Goal: Information Seeking & Learning: Learn about a topic

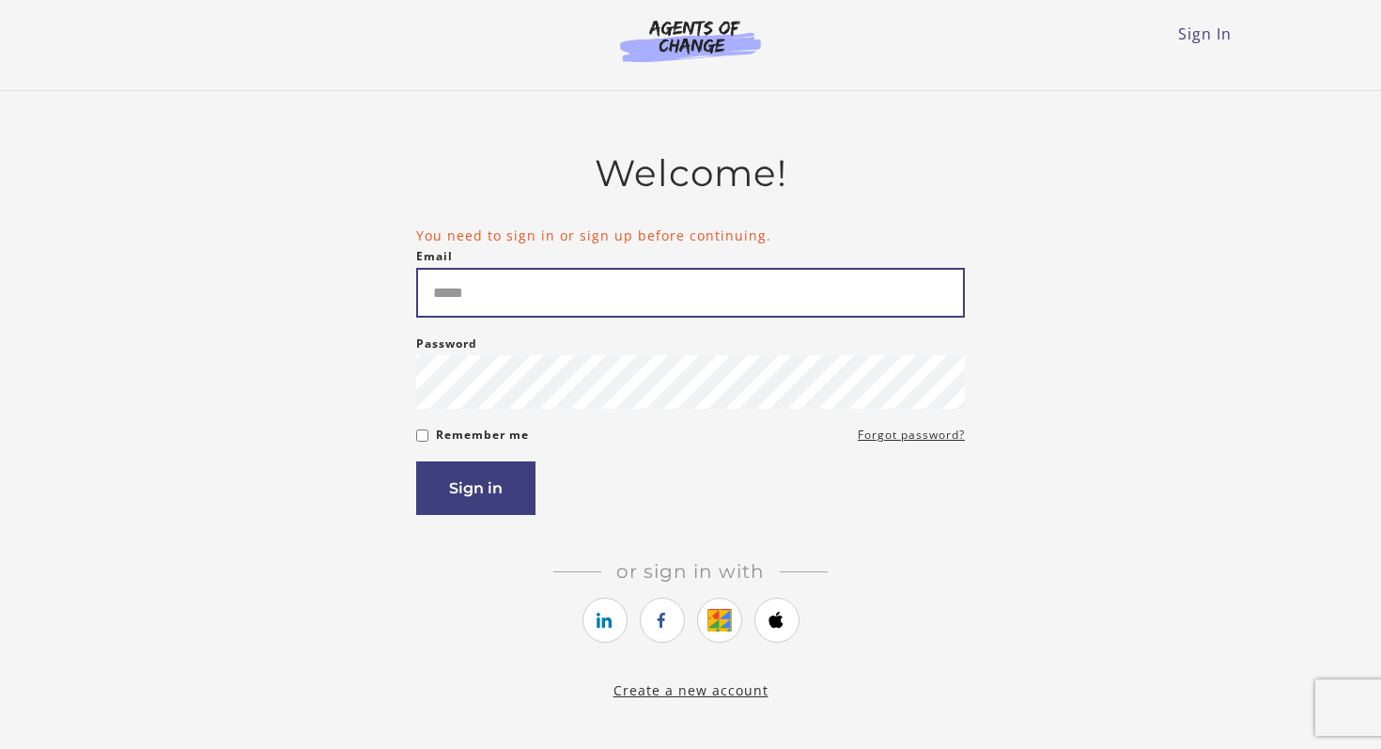
click at [488, 312] on input "Email" at bounding box center [690, 293] width 549 height 50
type input "**********"
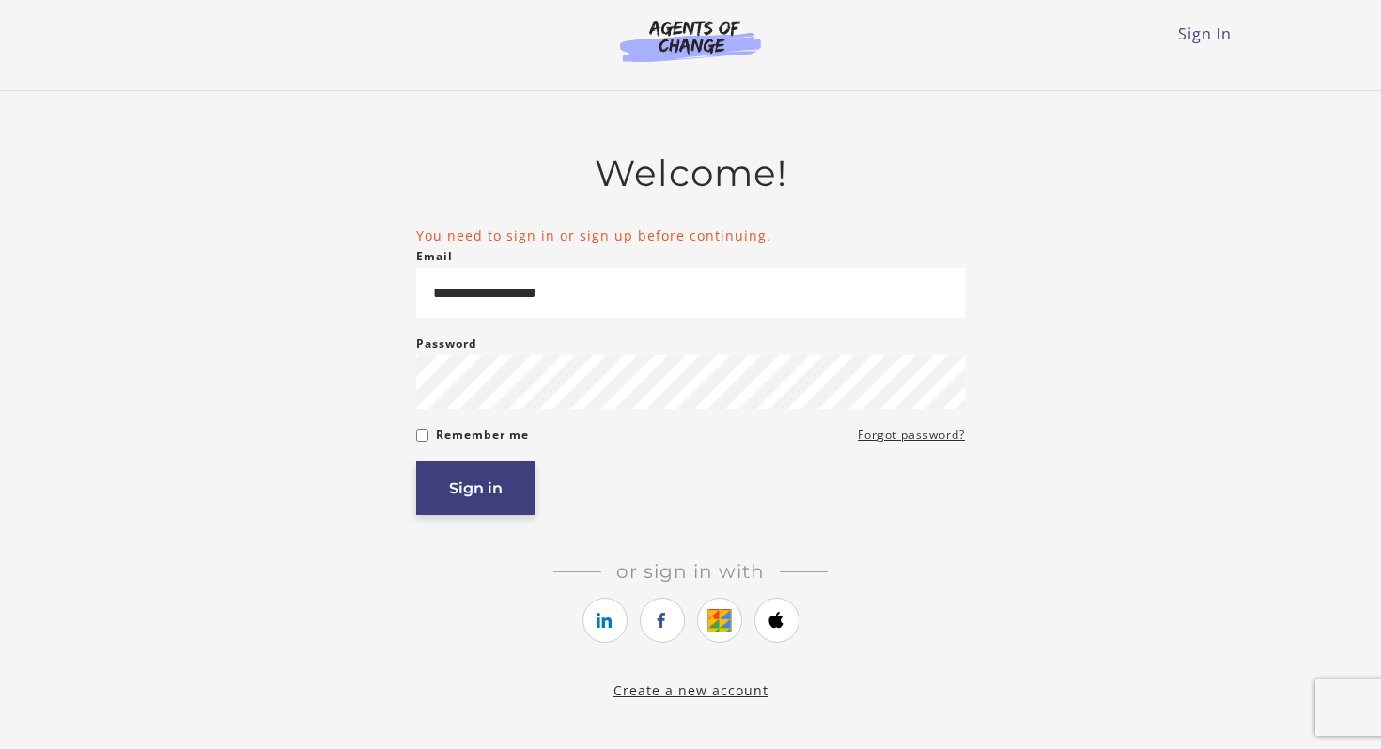
click at [455, 502] on button "Sign in" at bounding box center [475, 488] width 119 height 54
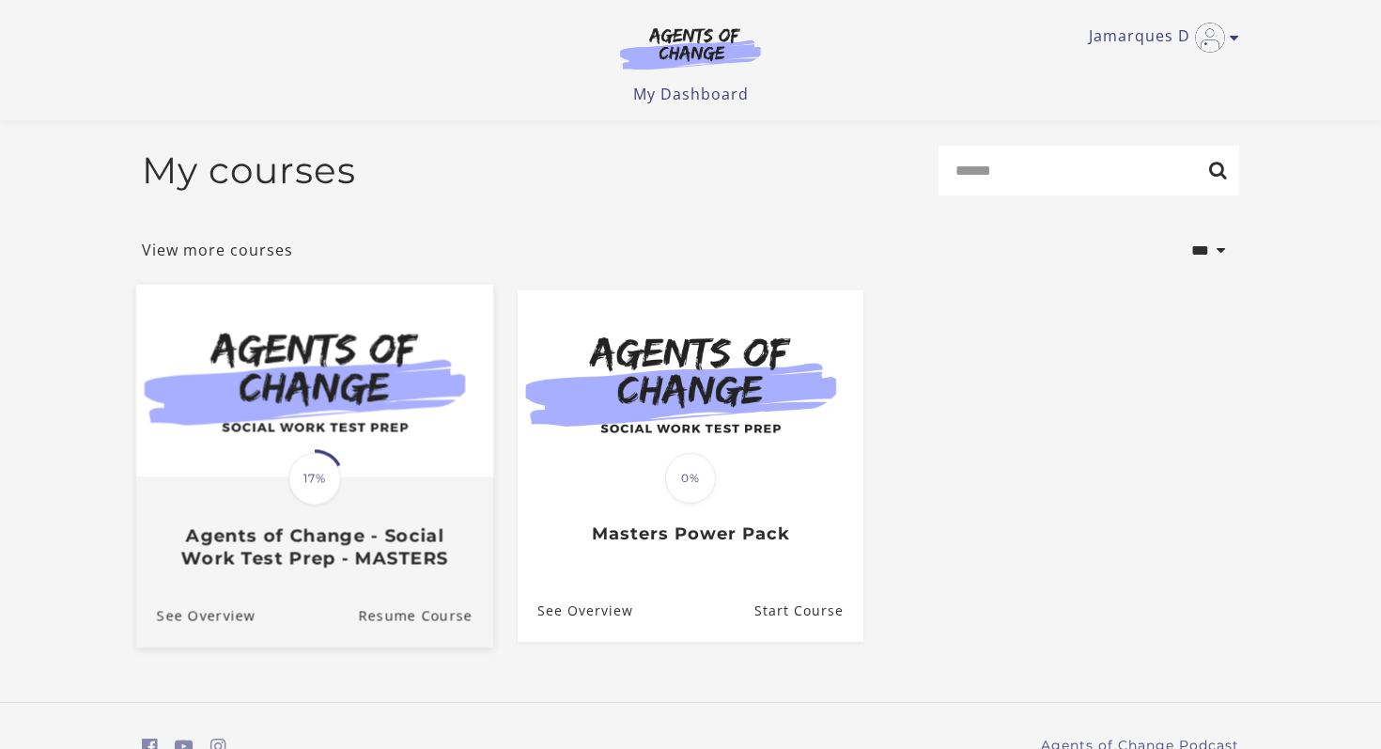
scroll to position [94, 0]
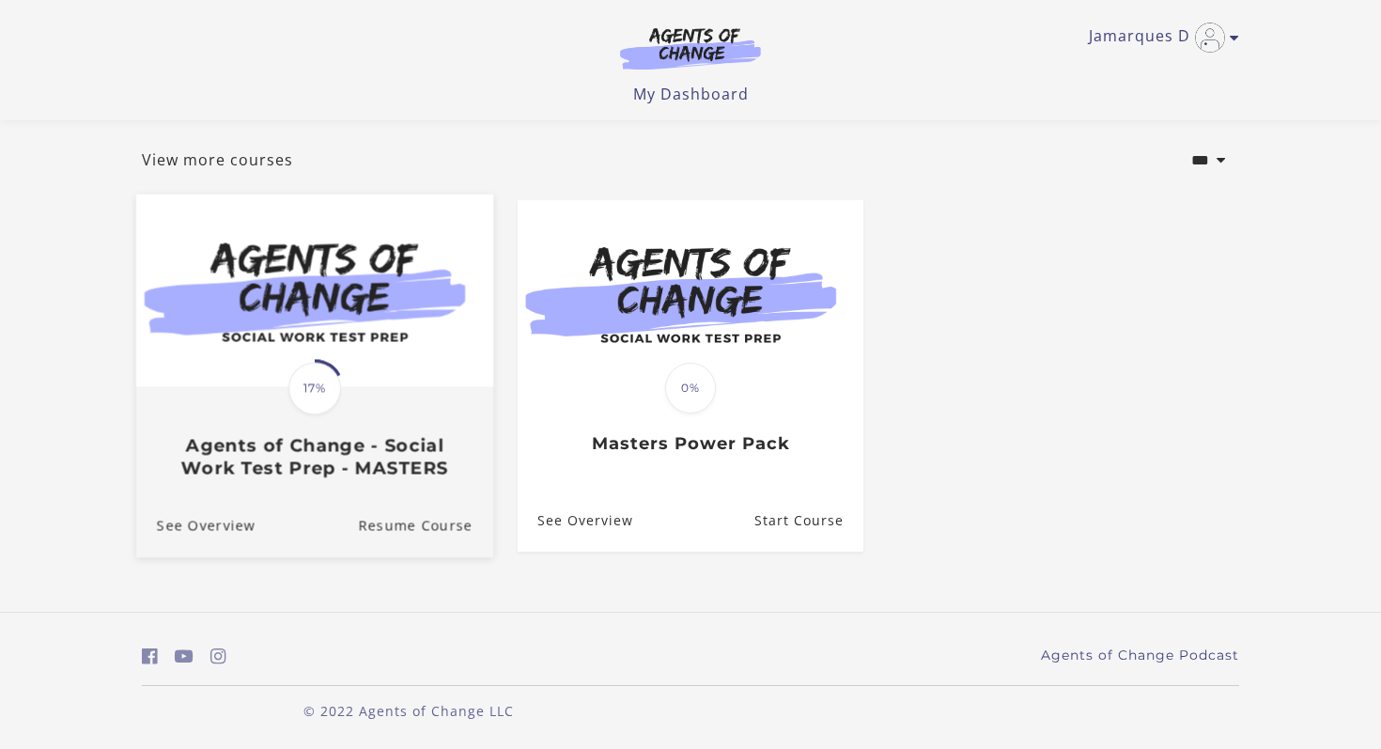
click at [331, 357] on img at bounding box center [314, 290] width 357 height 193
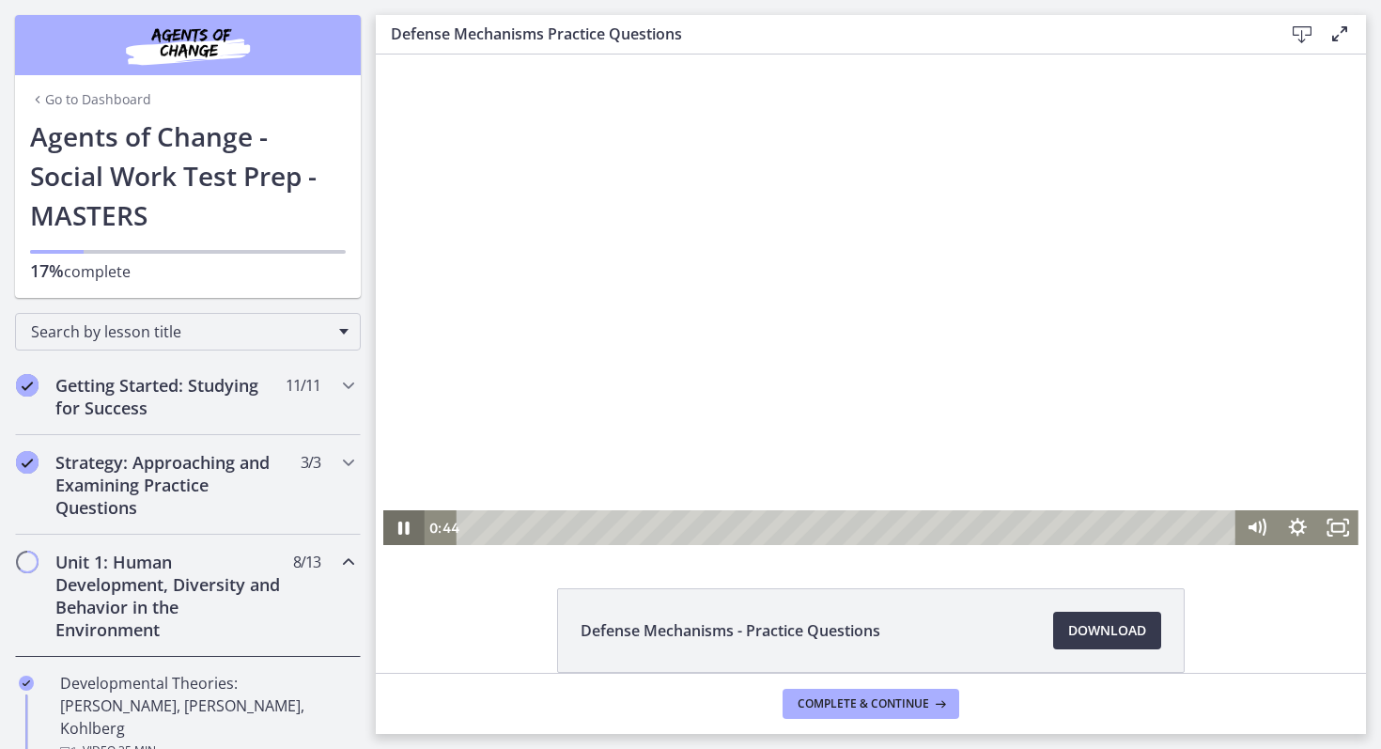
scroll to position [90, 0]
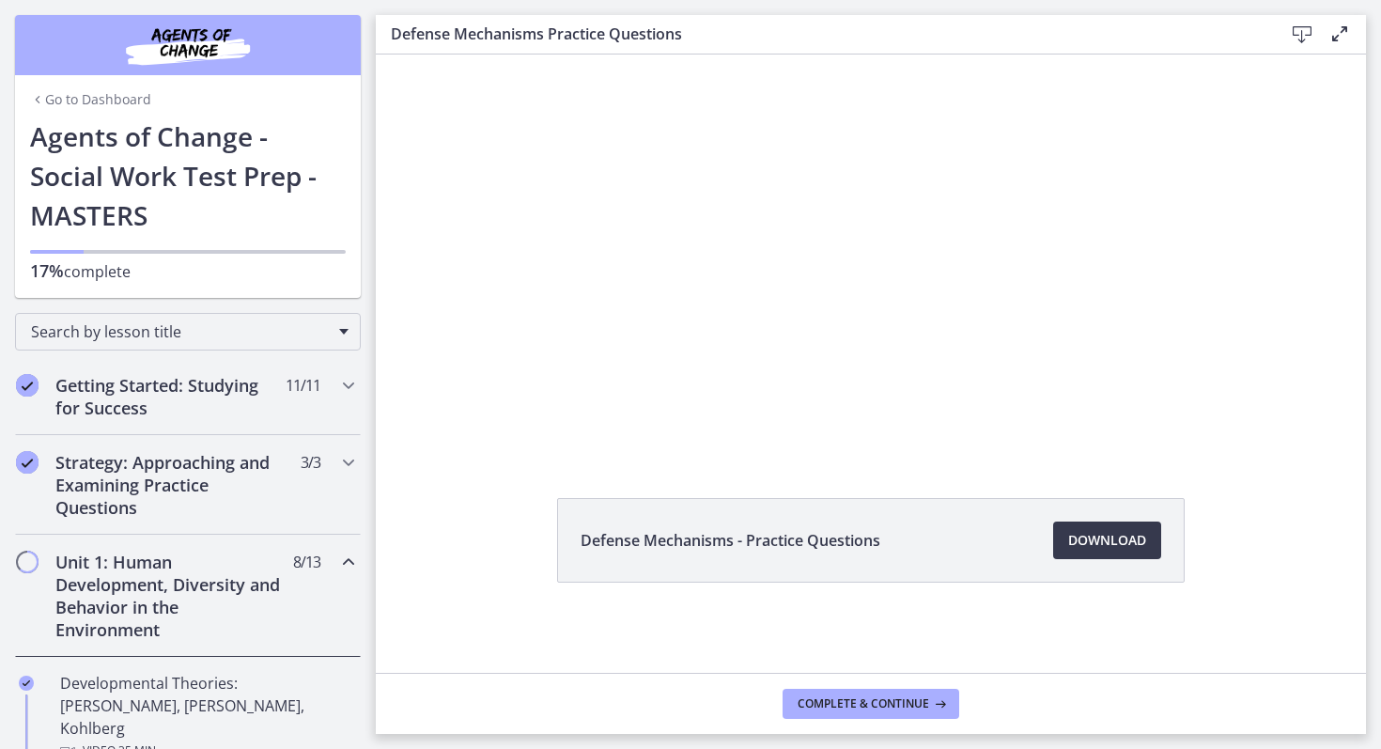
click at [233, 559] on h2 "Unit 1: Human Development, Diversity and Behavior in the Environment" at bounding box center [169, 595] width 229 height 90
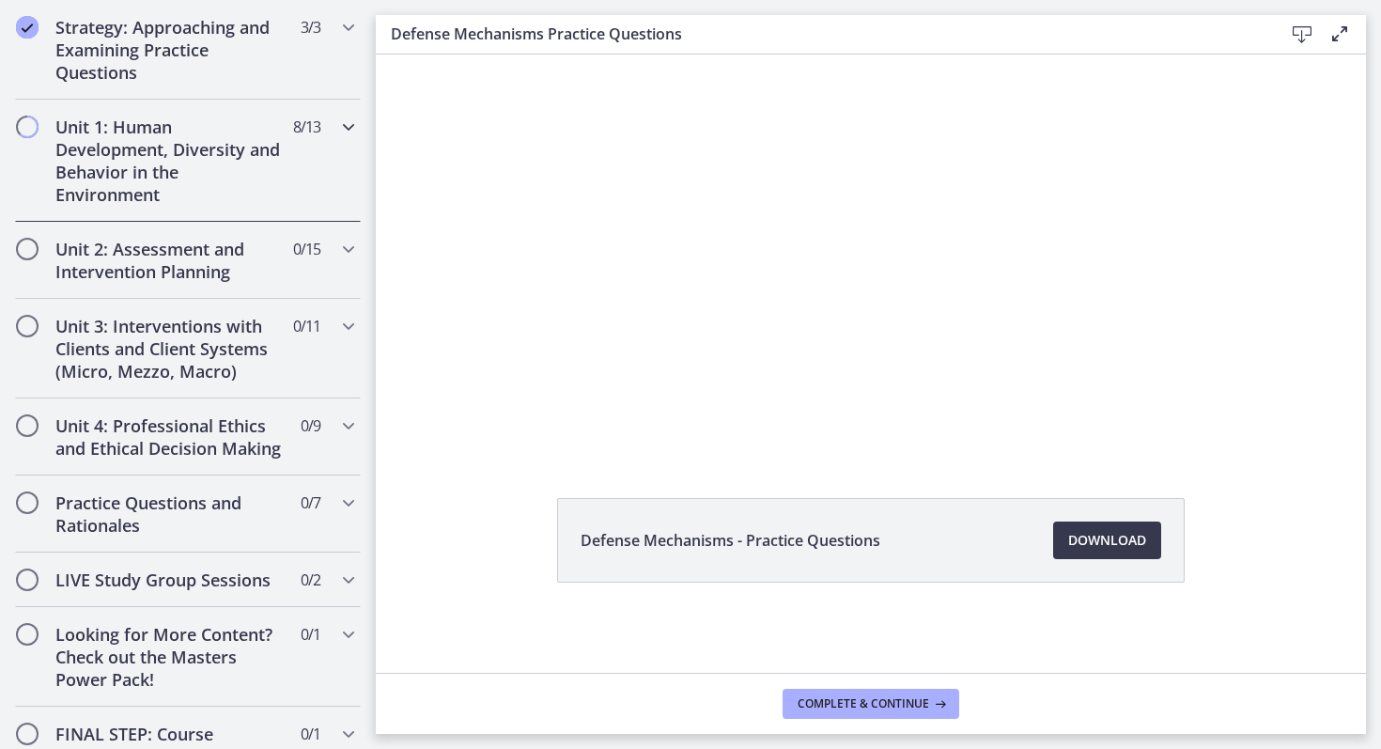
scroll to position [437, 0]
click at [342, 121] on icon "Chapters" at bounding box center [348, 125] width 23 height 23
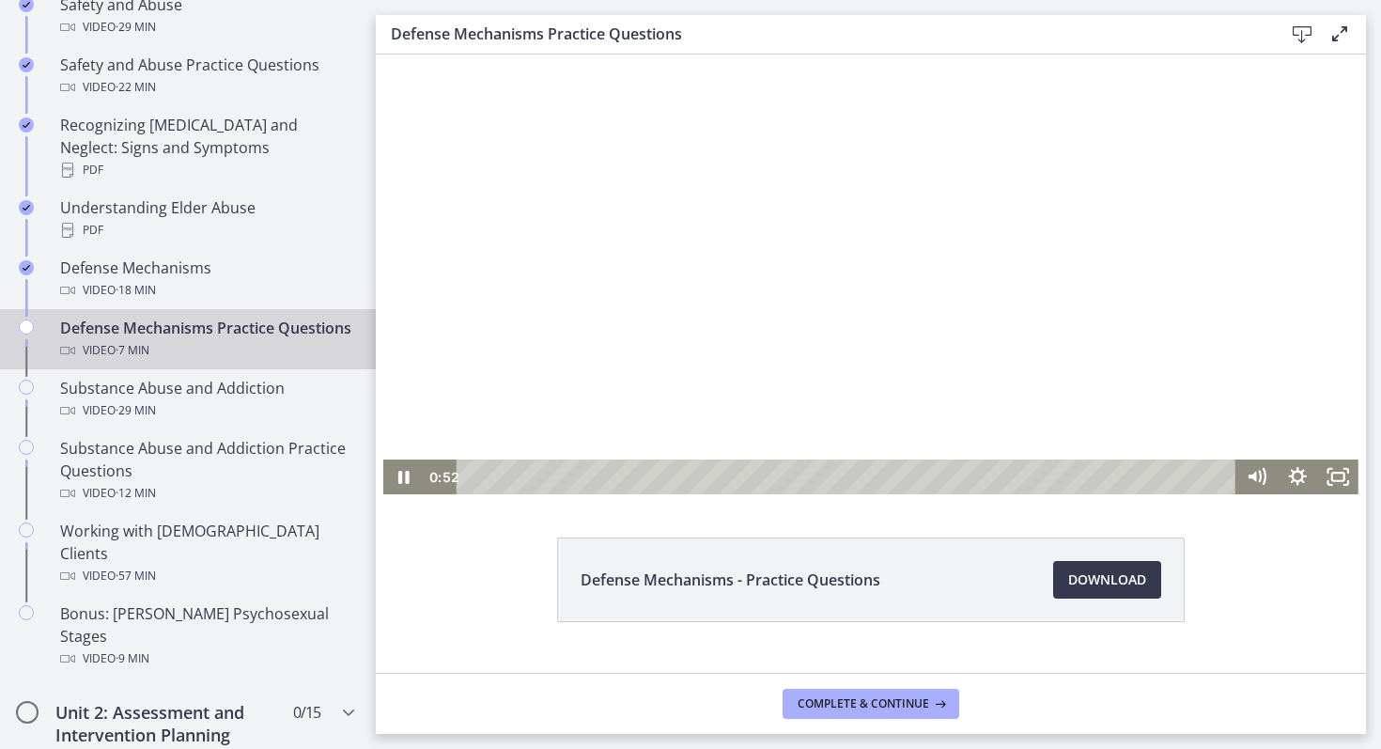
scroll to position [48, 0]
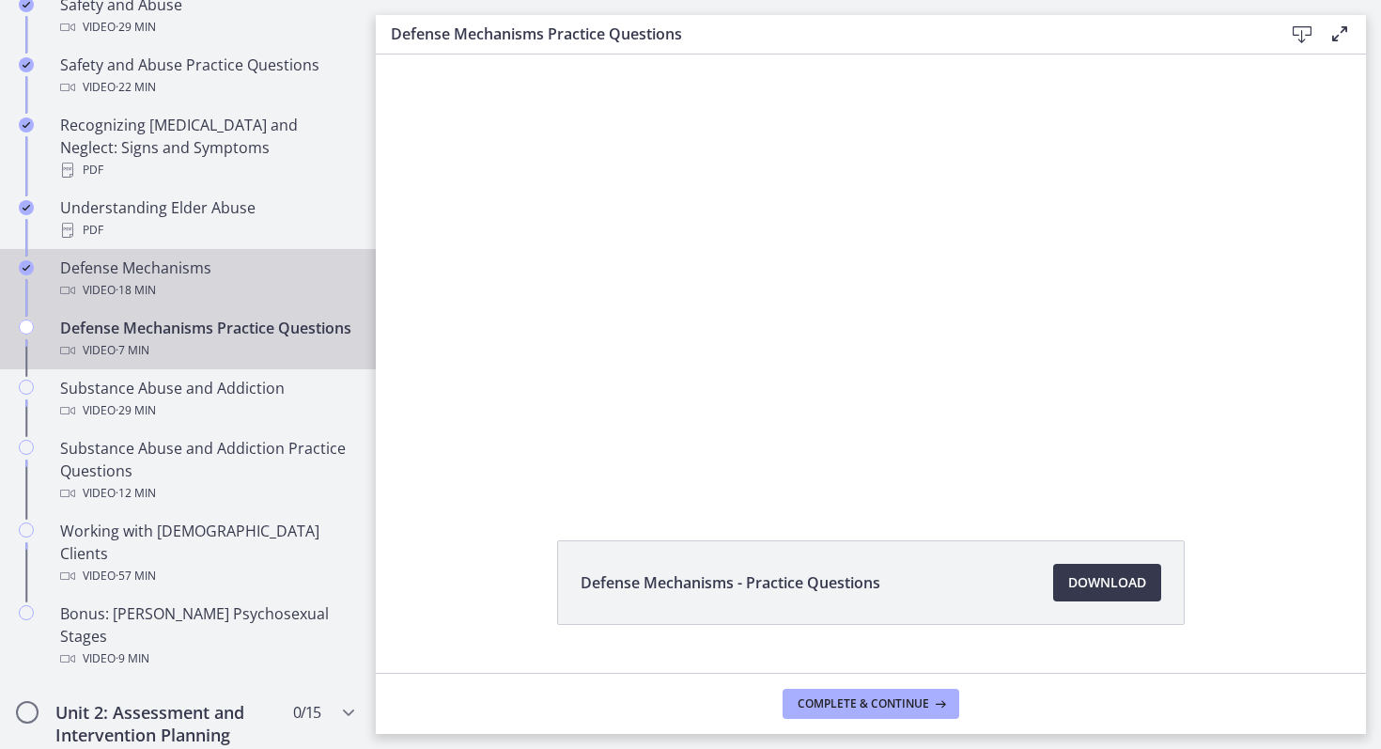
click at [148, 256] on div "Defense Mechanisms Video · 18 min" at bounding box center [206, 278] width 293 height 45
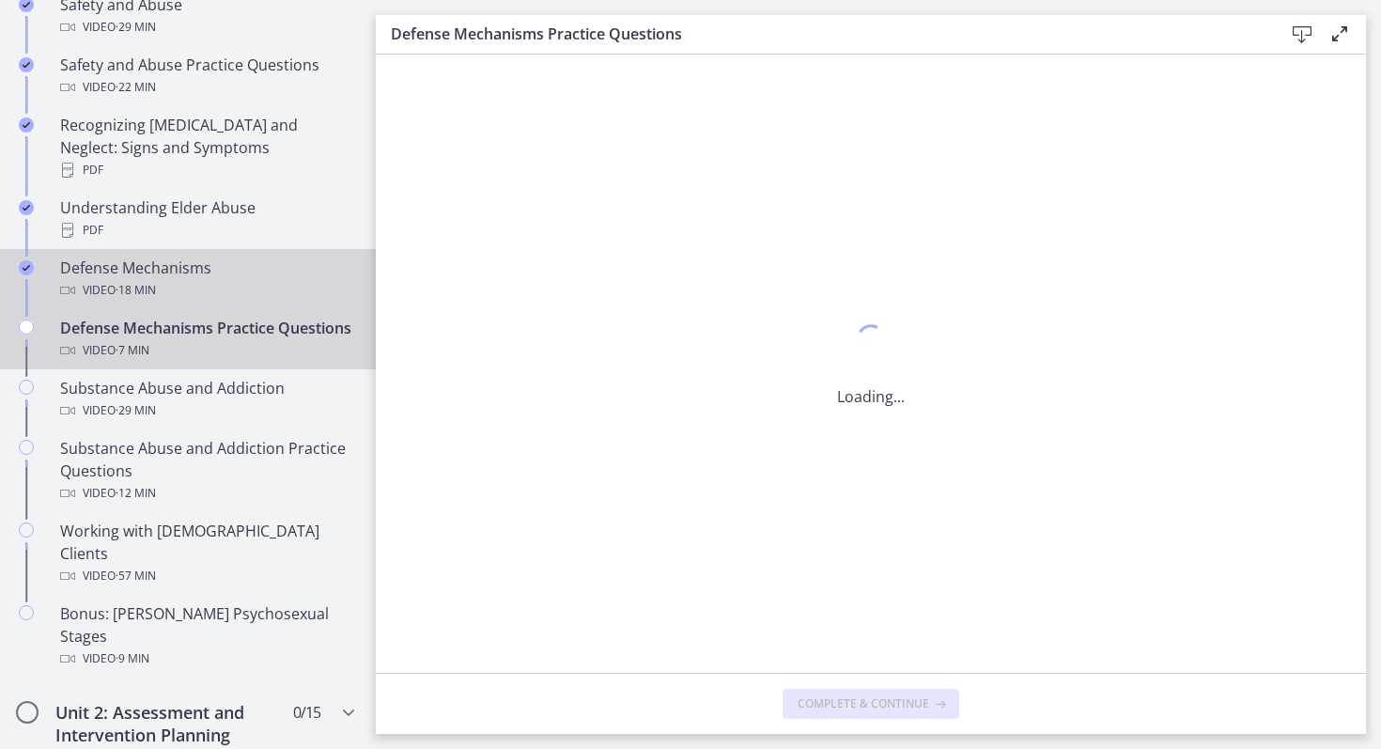
scroll to position [0, 0]
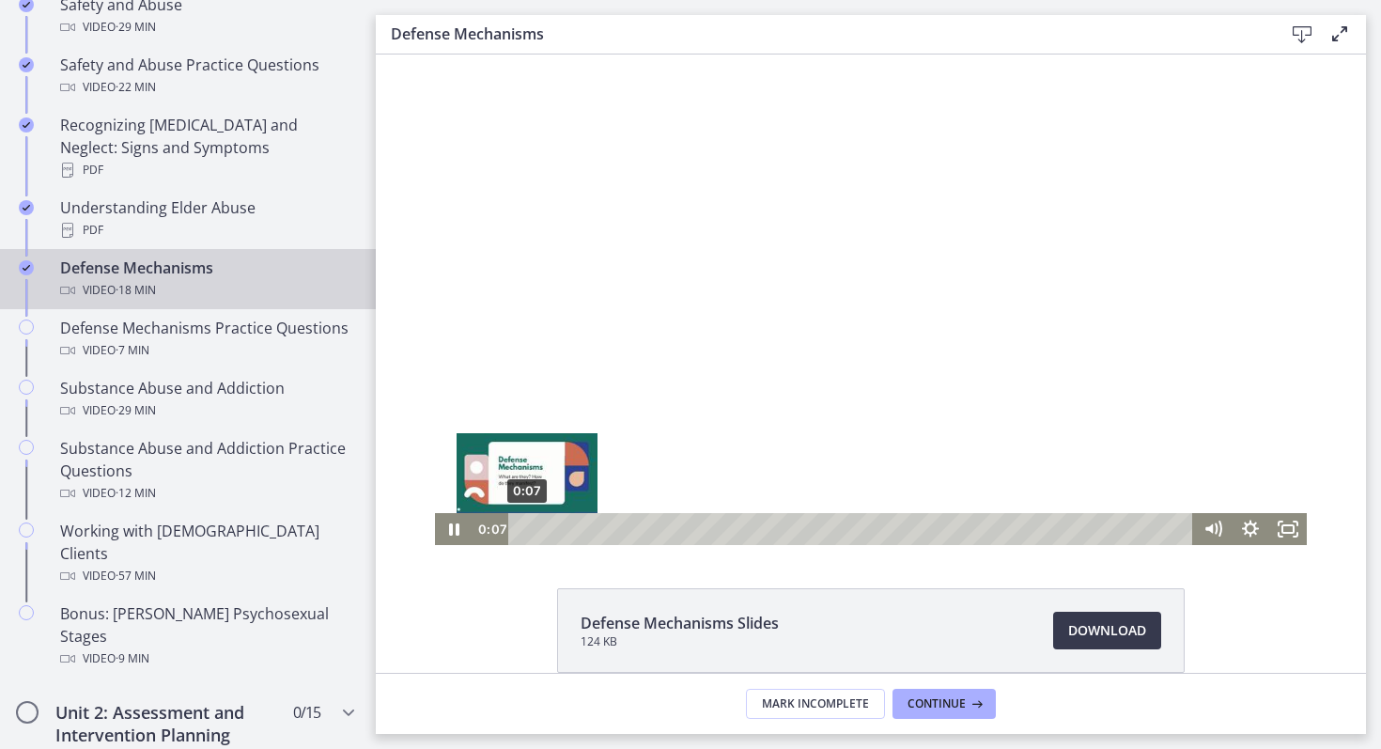
click at [527, 528] on div "0:07" at bounding box center [853, 529] width 662 height 32
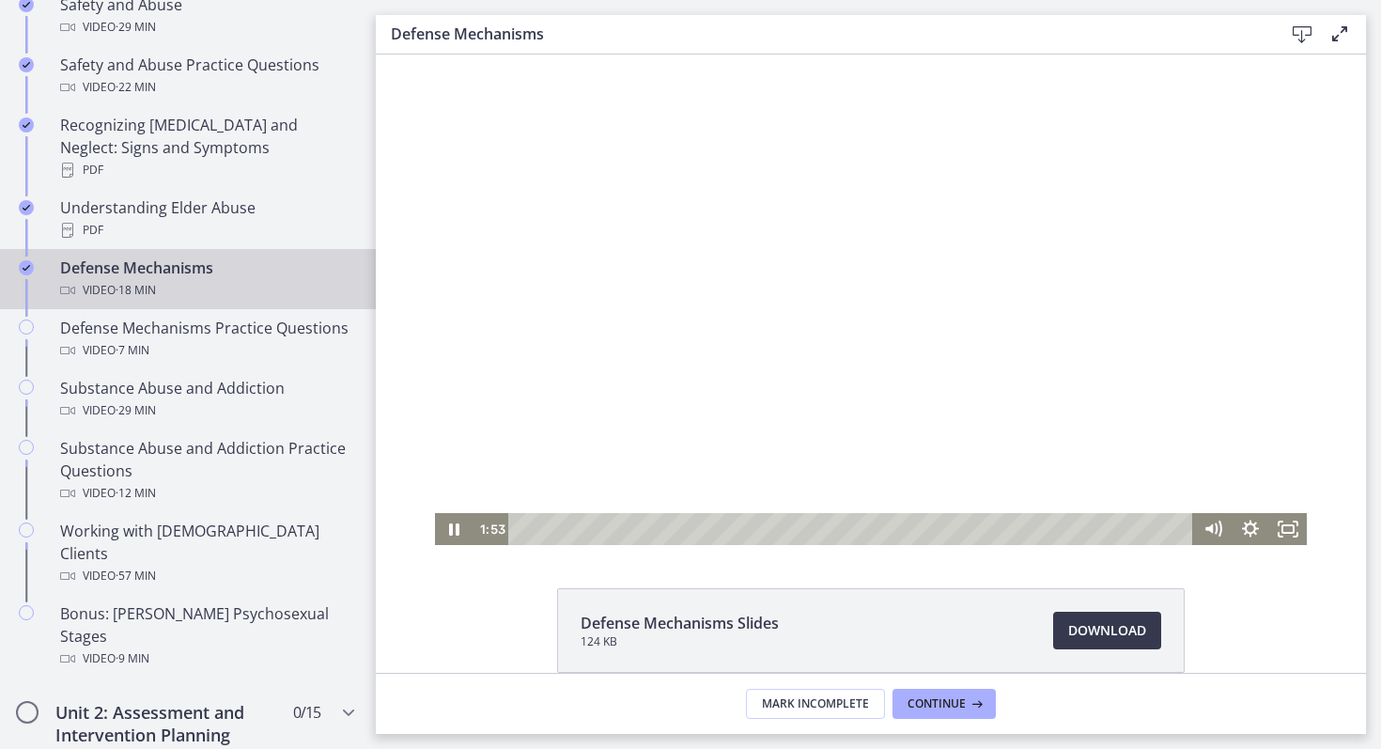
click at [832, 368] on div at bounding box center [871, 299] width 872 height 490
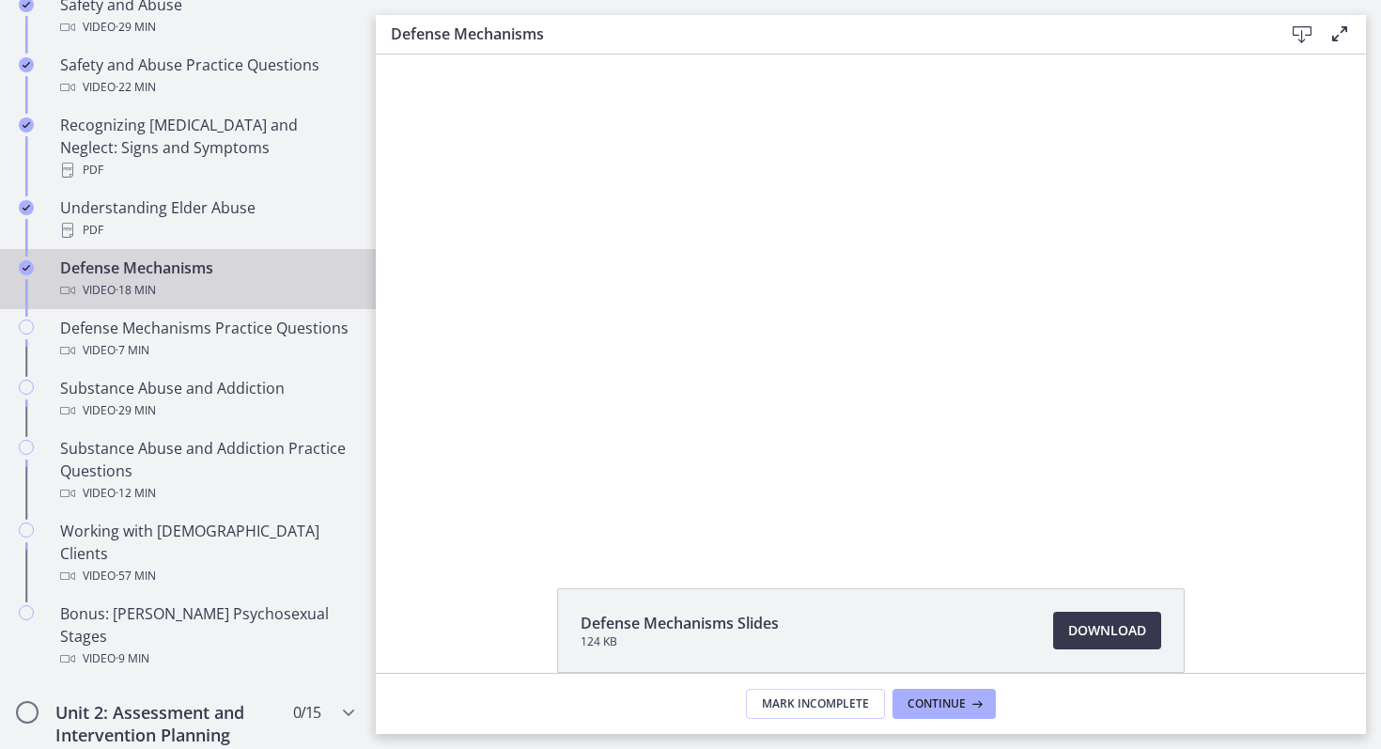
click at [817, 361] on div at bounding box center [871, 299] width 872 height 490
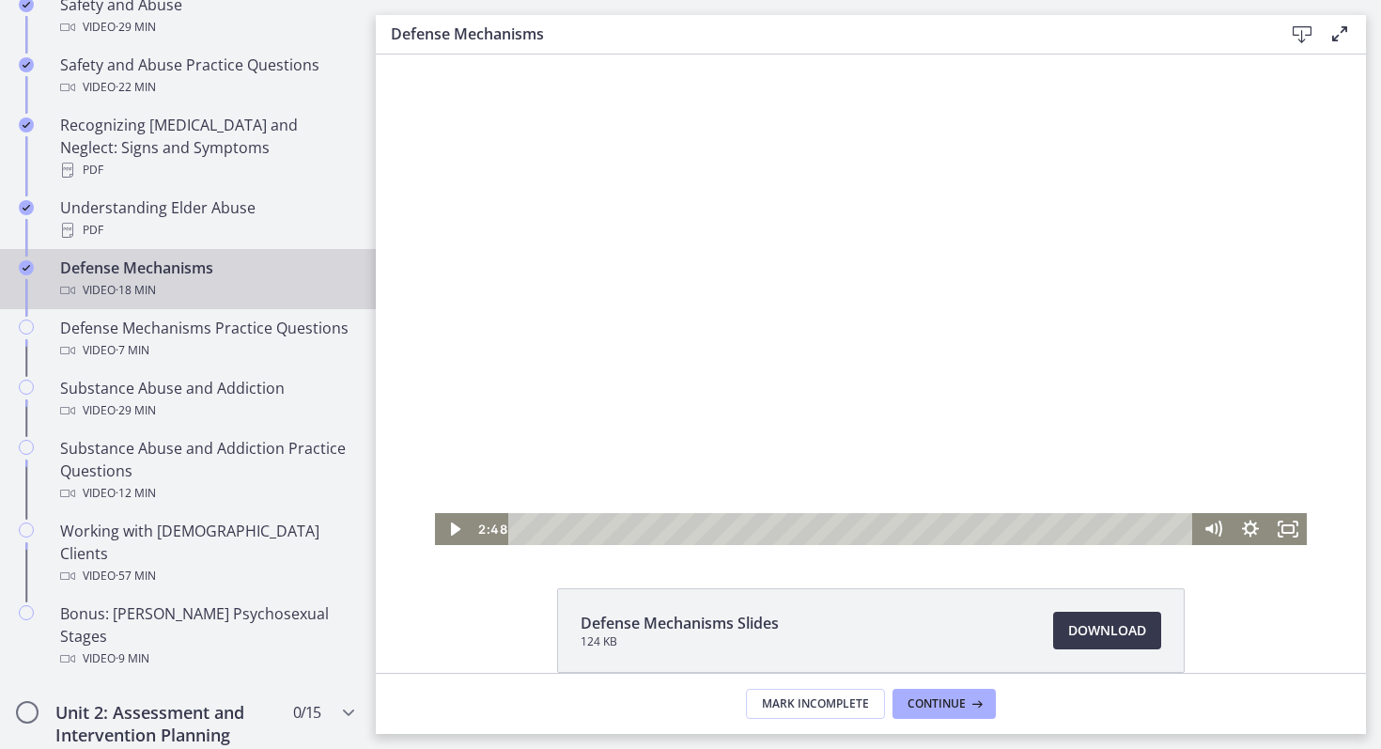
click at [555, 460] on div at bounding box center [871, 299] width 872 height 490
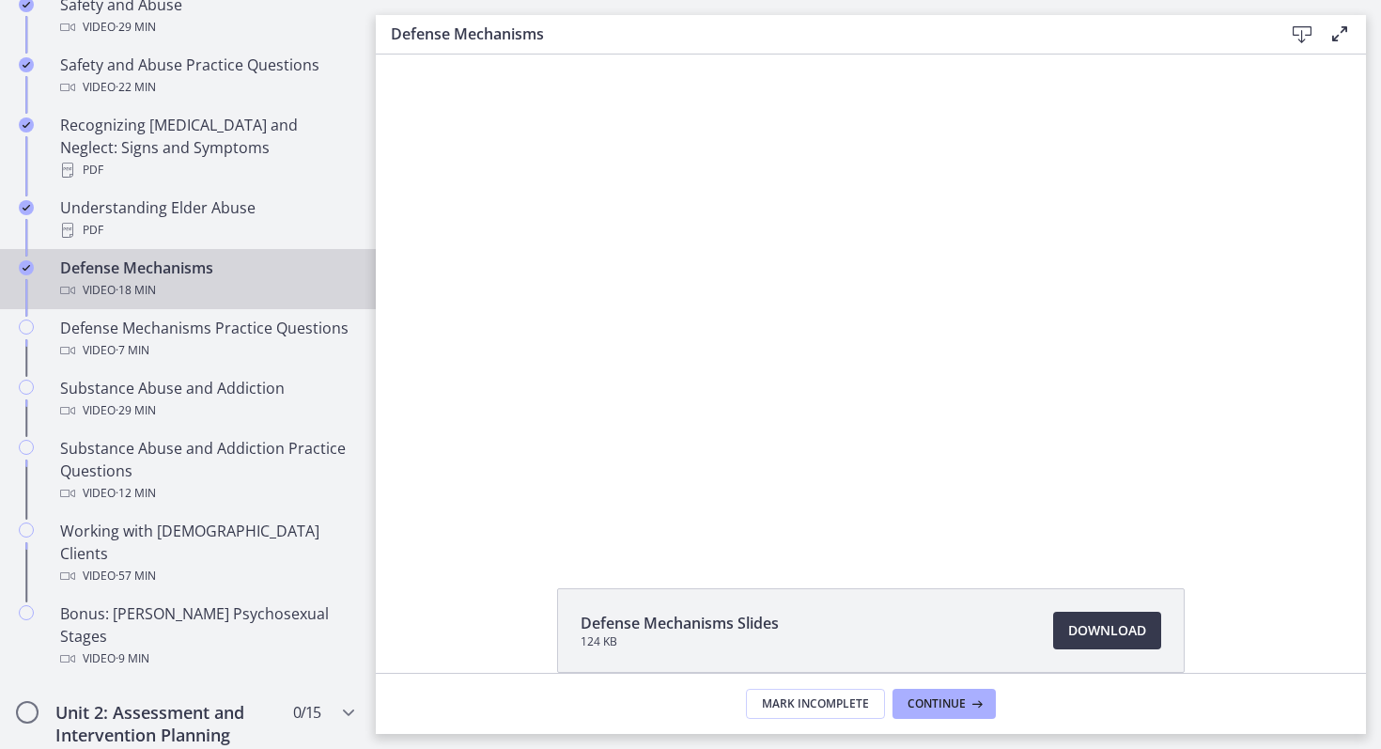
click at [649, 305] on div at bounding box center [871, 299] width 872 height 490
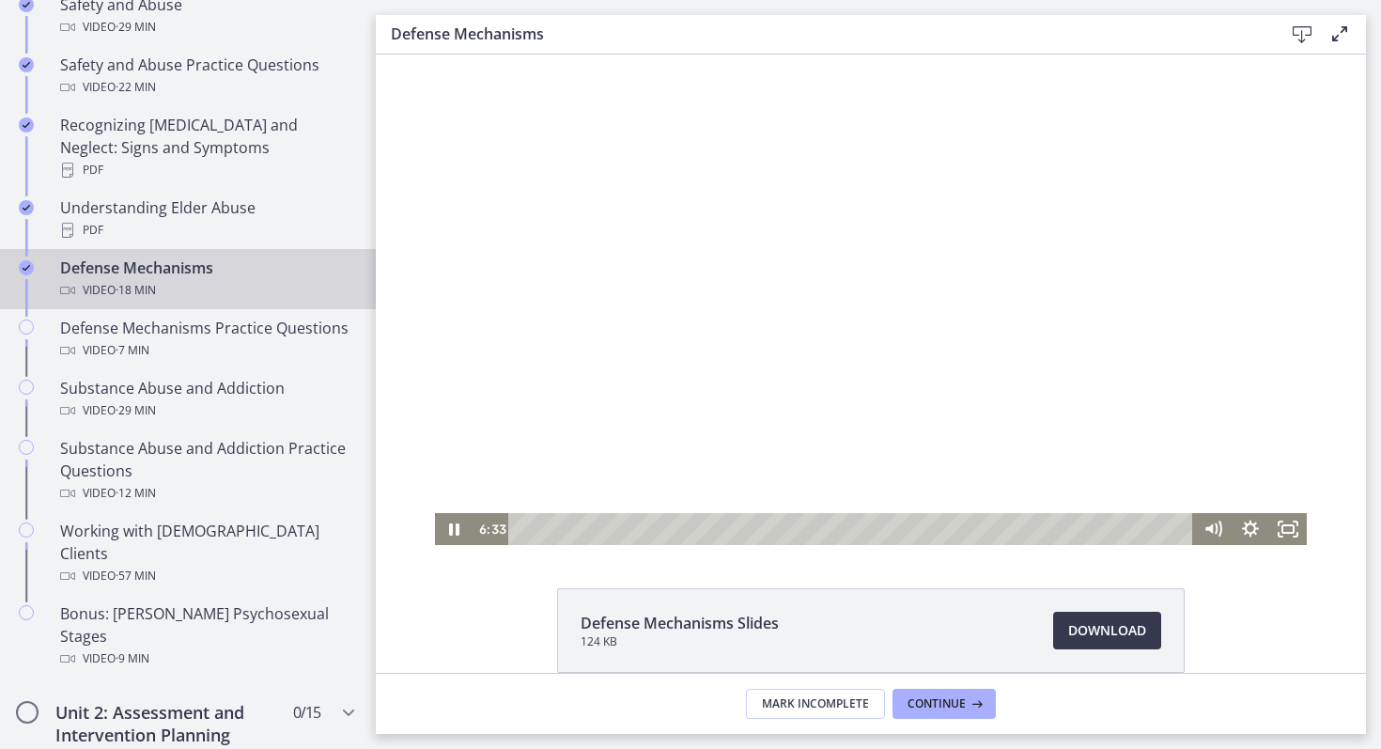
click at [719, 252] on div at bounding box center [871, 299] width 872 height 490
click at [700, 324] on div at bounding box center [871, 299] width 872 height 490
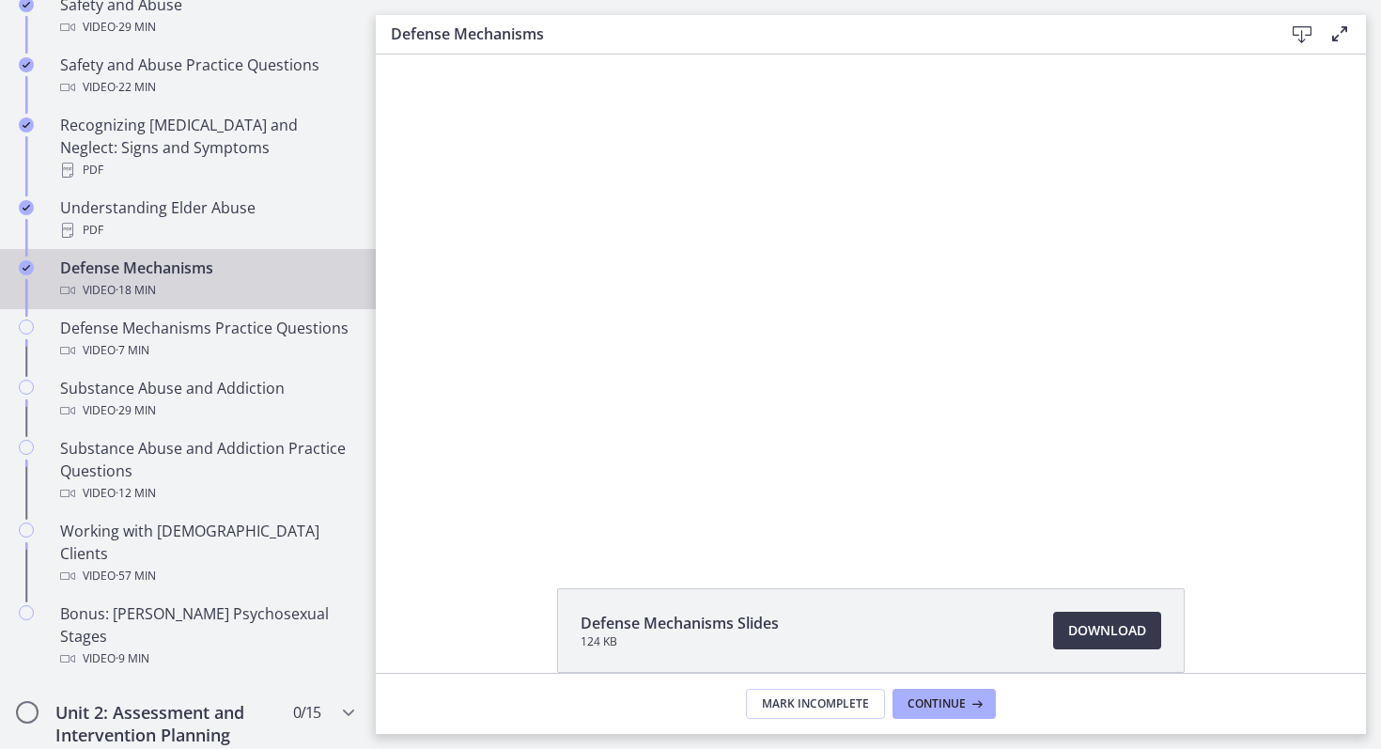
click at [700, 324] on div at bounding box center [871, 299] width 872 height 490
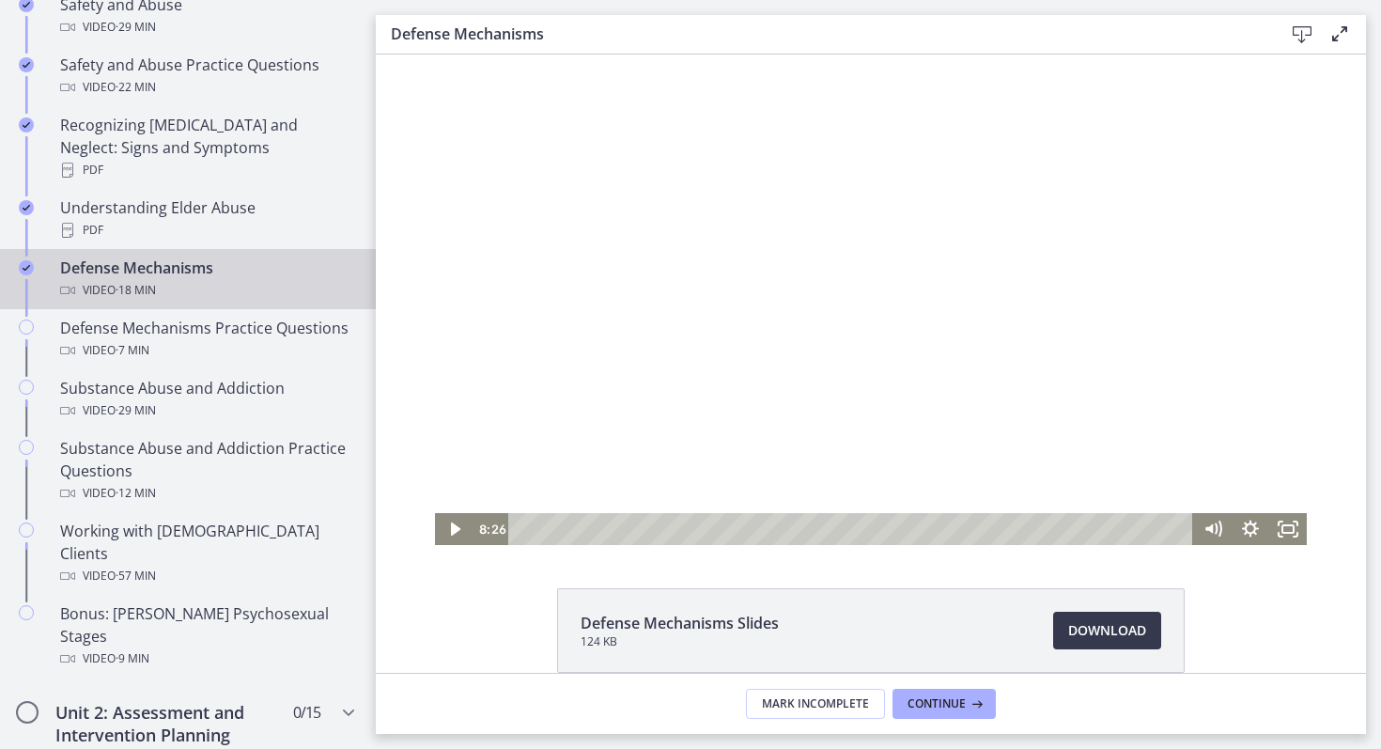
click at [750, 304] on div at bounding box center [871, 299] width 872 height 490
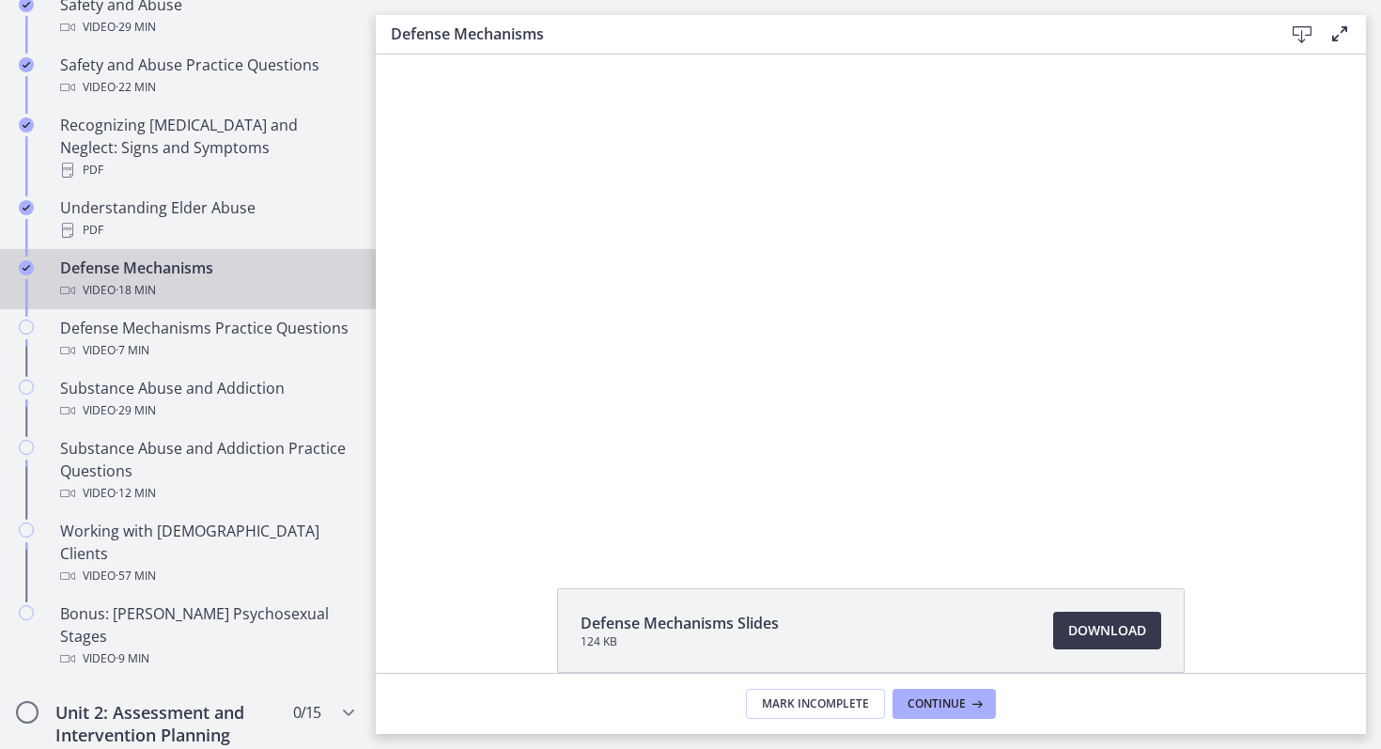
scroll to position [2, 0]
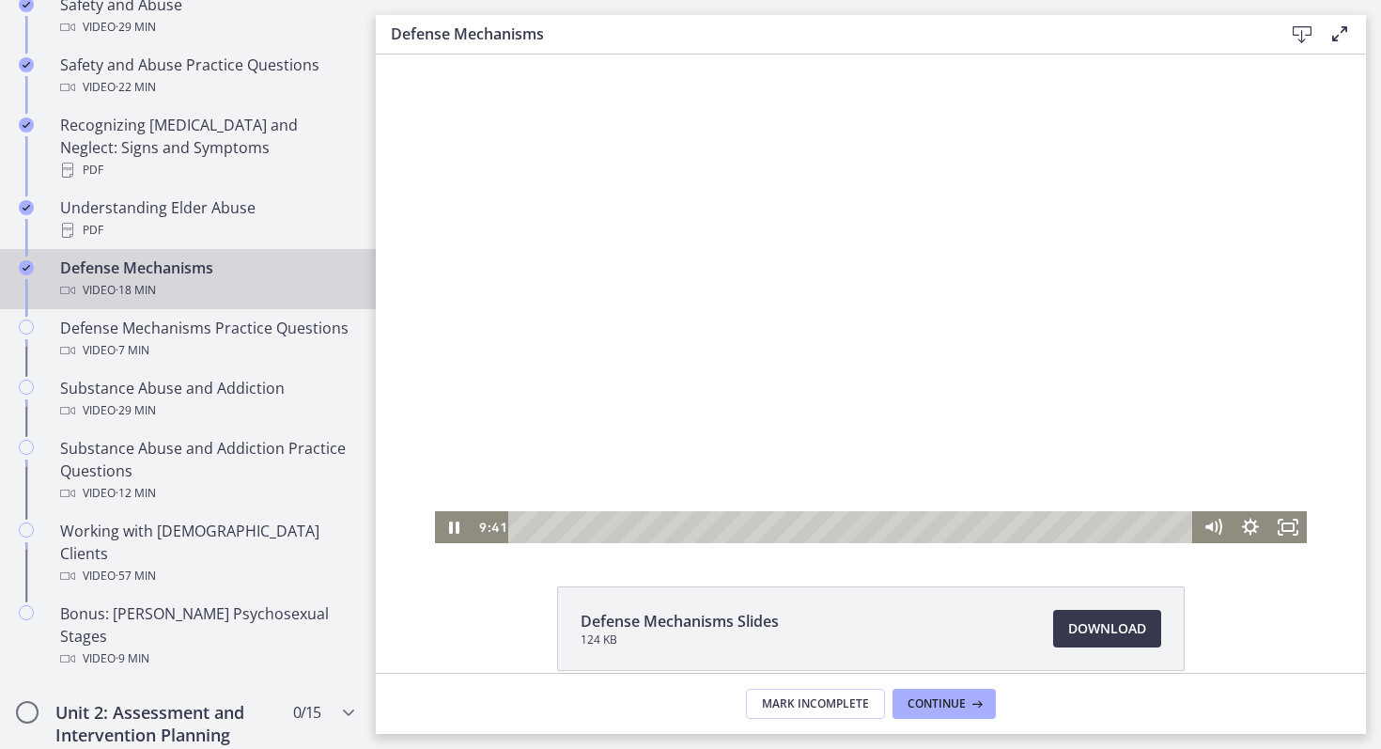
click at [969, 468] on div at bounding box center [871, 298] width 872 height 490
click at [942, 368] on div at bounding box center [871, 298] width 872 height 490
click at [892, 264] on div at bounding box center [871, 298] width 872 height 490
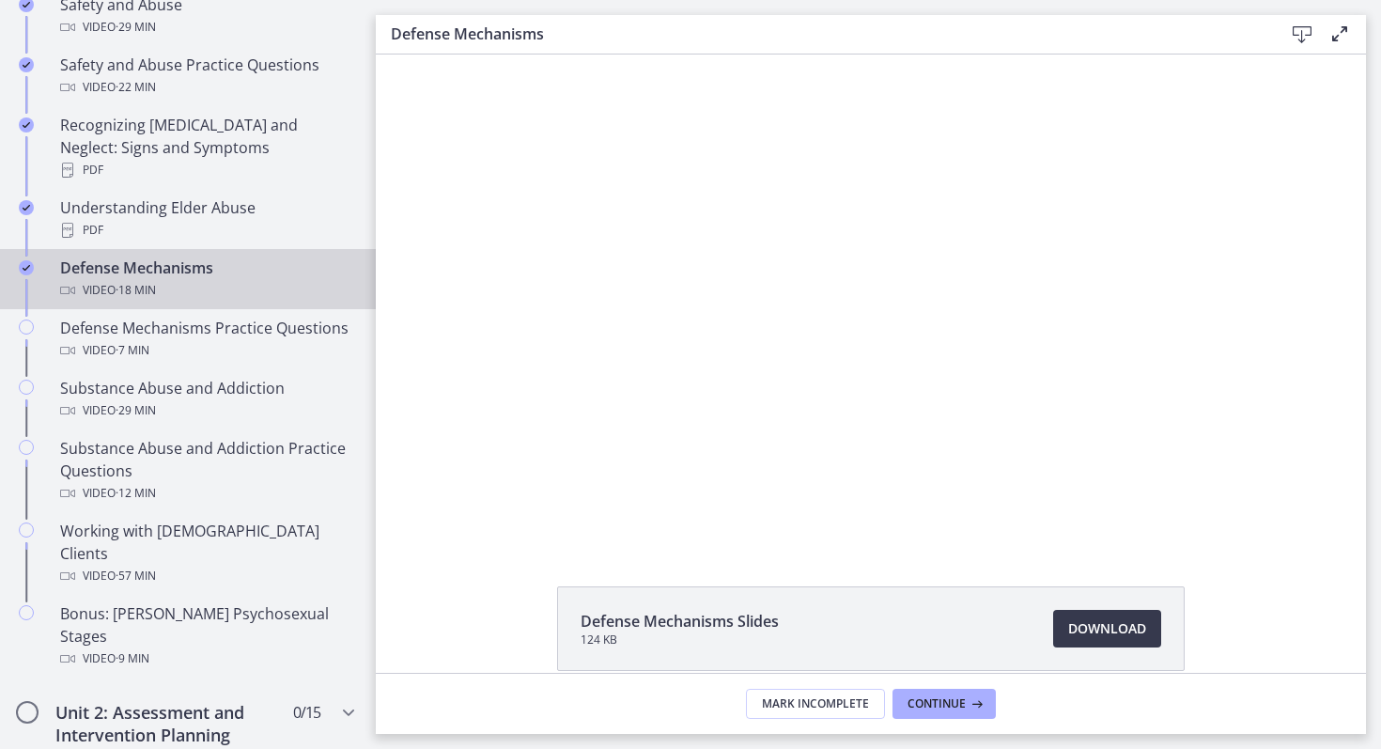
click at [1043, 380] on div at bounding box center [871, 298] width 872 height 490
click at [809, 278] on div at bounding box center [871, 298] width 872 height 490
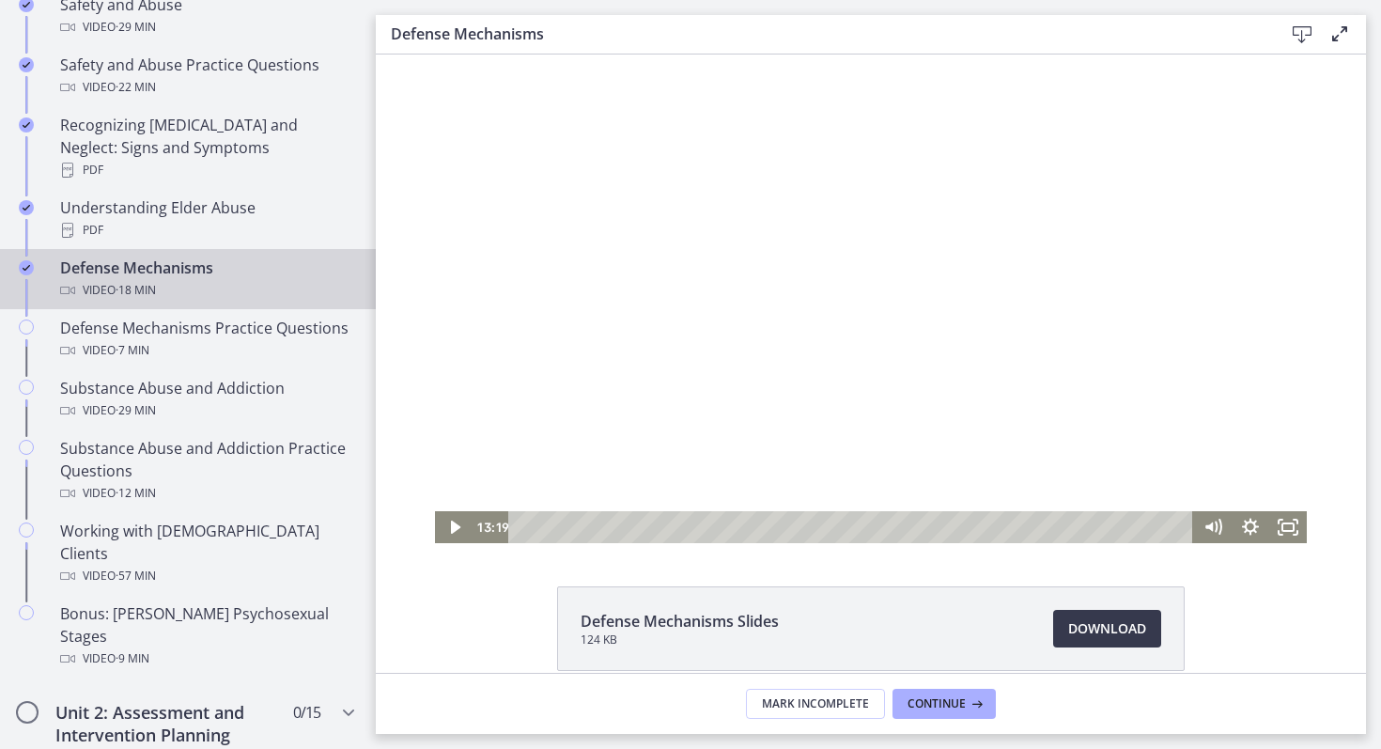
click at [946, 270] on div at bounding box center [871, 298] width 872 height 490
click at [945, 270] on div at bounding box center [871, 298] width 872 height 490
click at [938, 264] on div at bounding box center [871, 298] width 872 height 490
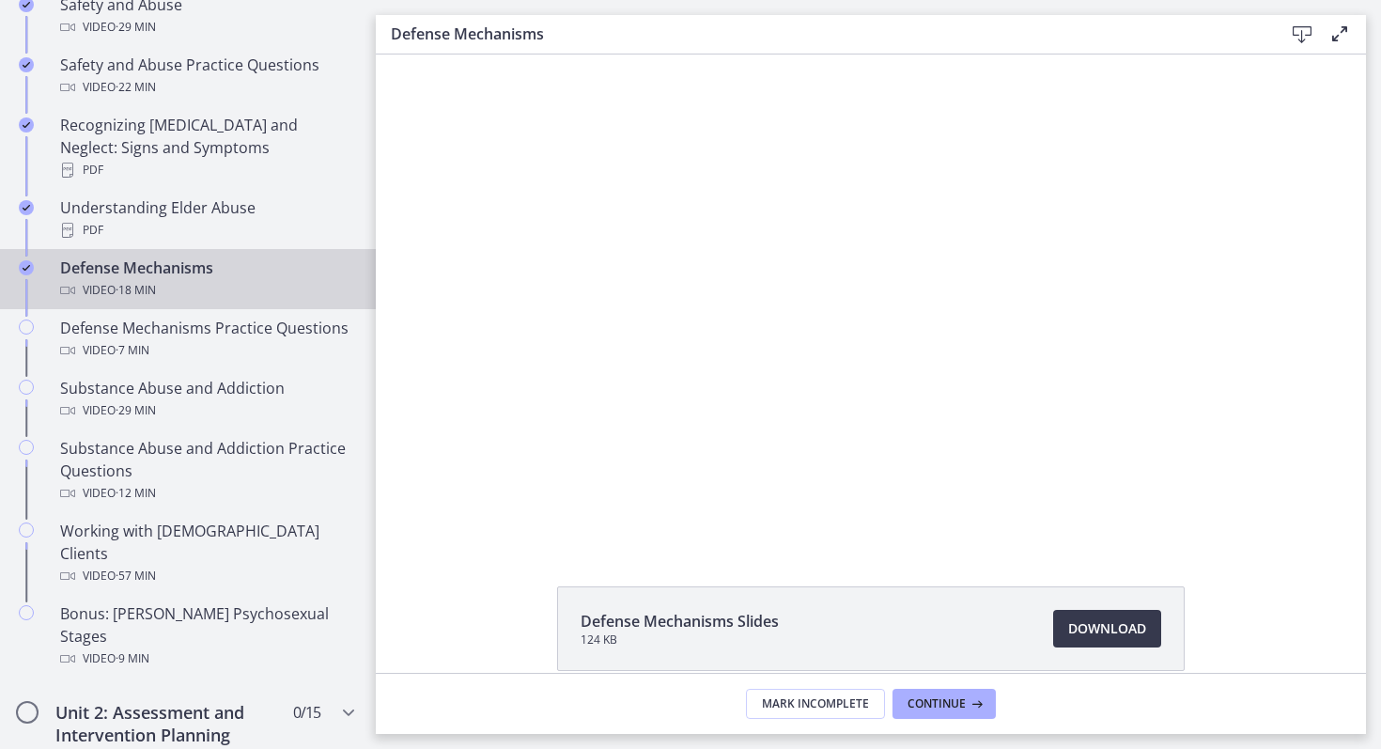
click at [938, 264] on div at bounding box center [871, 298] width 872 height 490
